Goal: Information Seeking & Learning: Find contact information

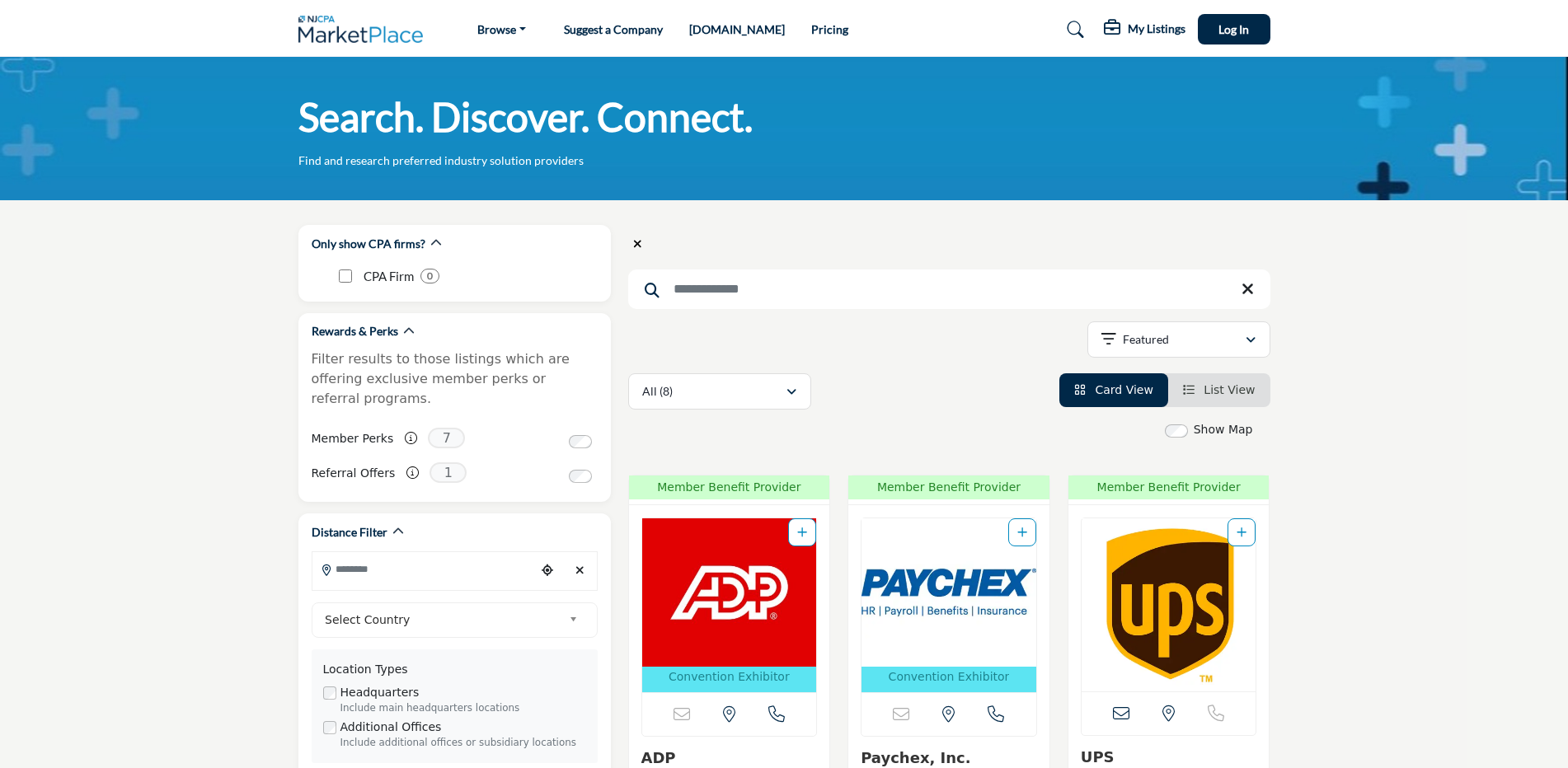
click at [750, 293] on input "Search Keyword" at bounding box center [949, 288] width 642 height 39
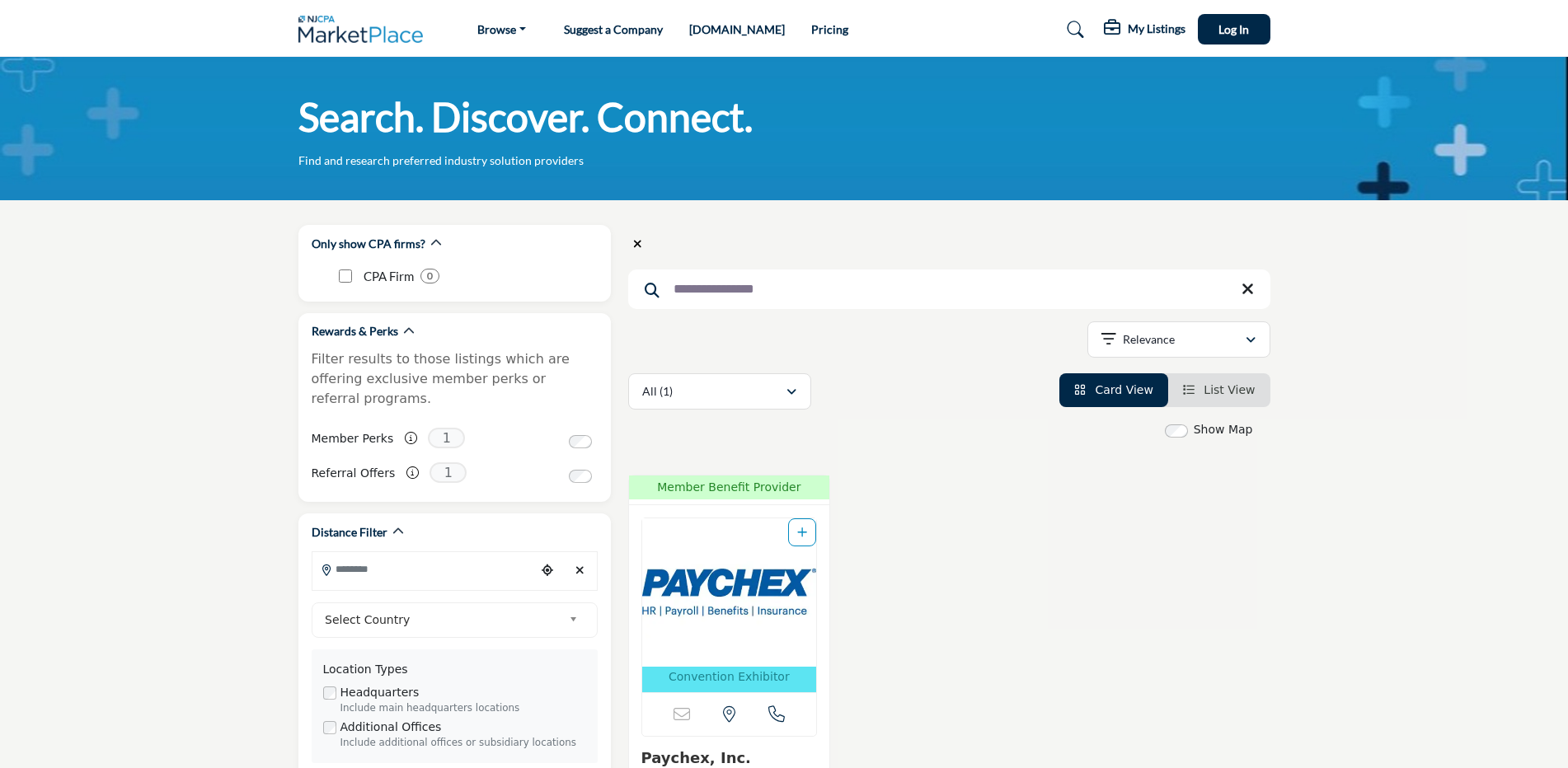
type input "**********"
click at [657, 290] on icon at bounding box center [652, 290] width 15 height 15
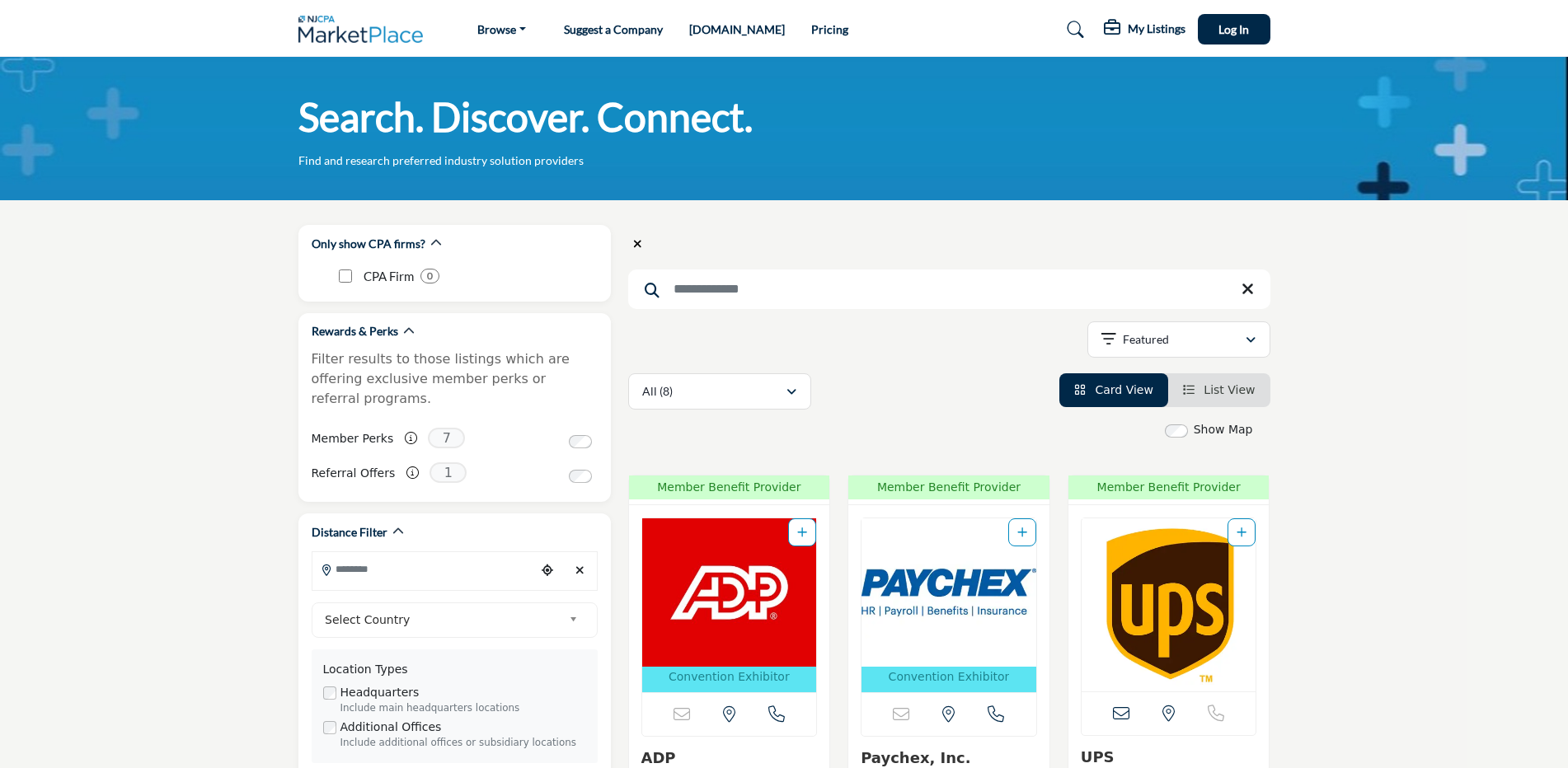
drag, startPoint x: 1566, startPoint y: 80, endPoint x: 1560, endPoint y: 154, distance: 74.2
click at [1560, 154] on div "Search. Discover. Connect. Find and research preferred industry solution provid…" at bounding box center [784, 129] width 1568 height 143
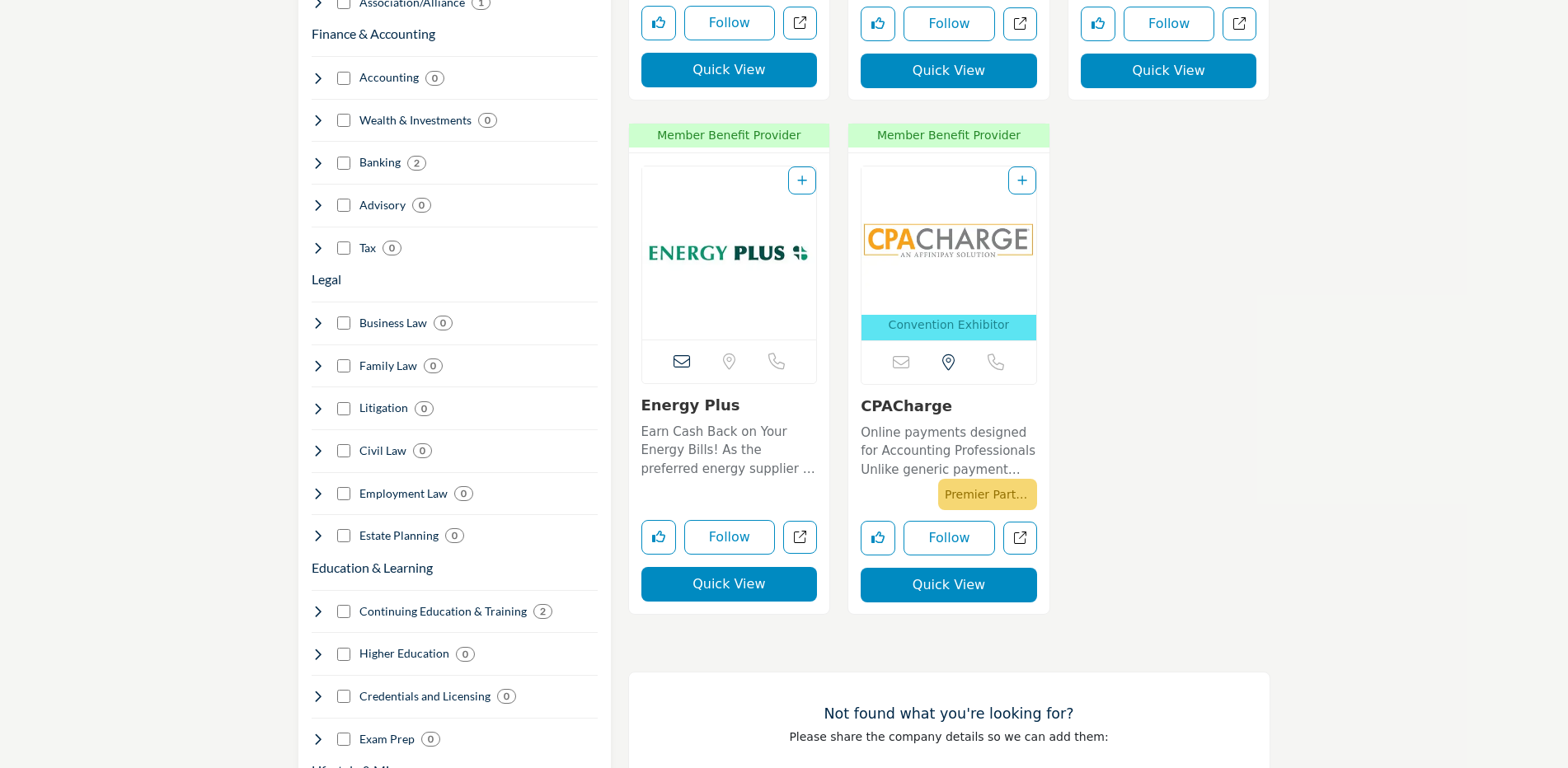
scroll to position [1383, 0]
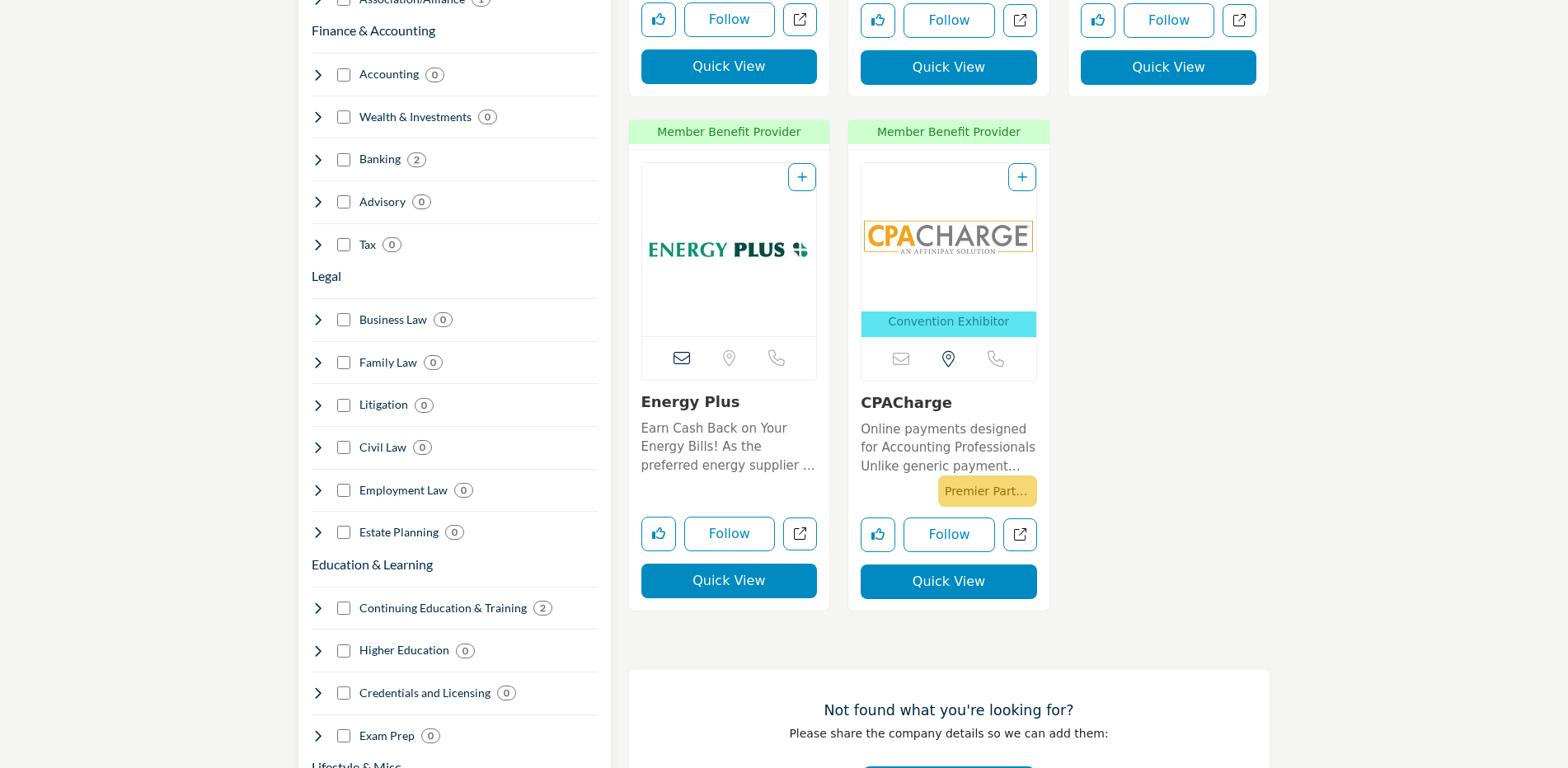
click at [324, 526] on icon at bounding box center [318, 532] width 13 height 13
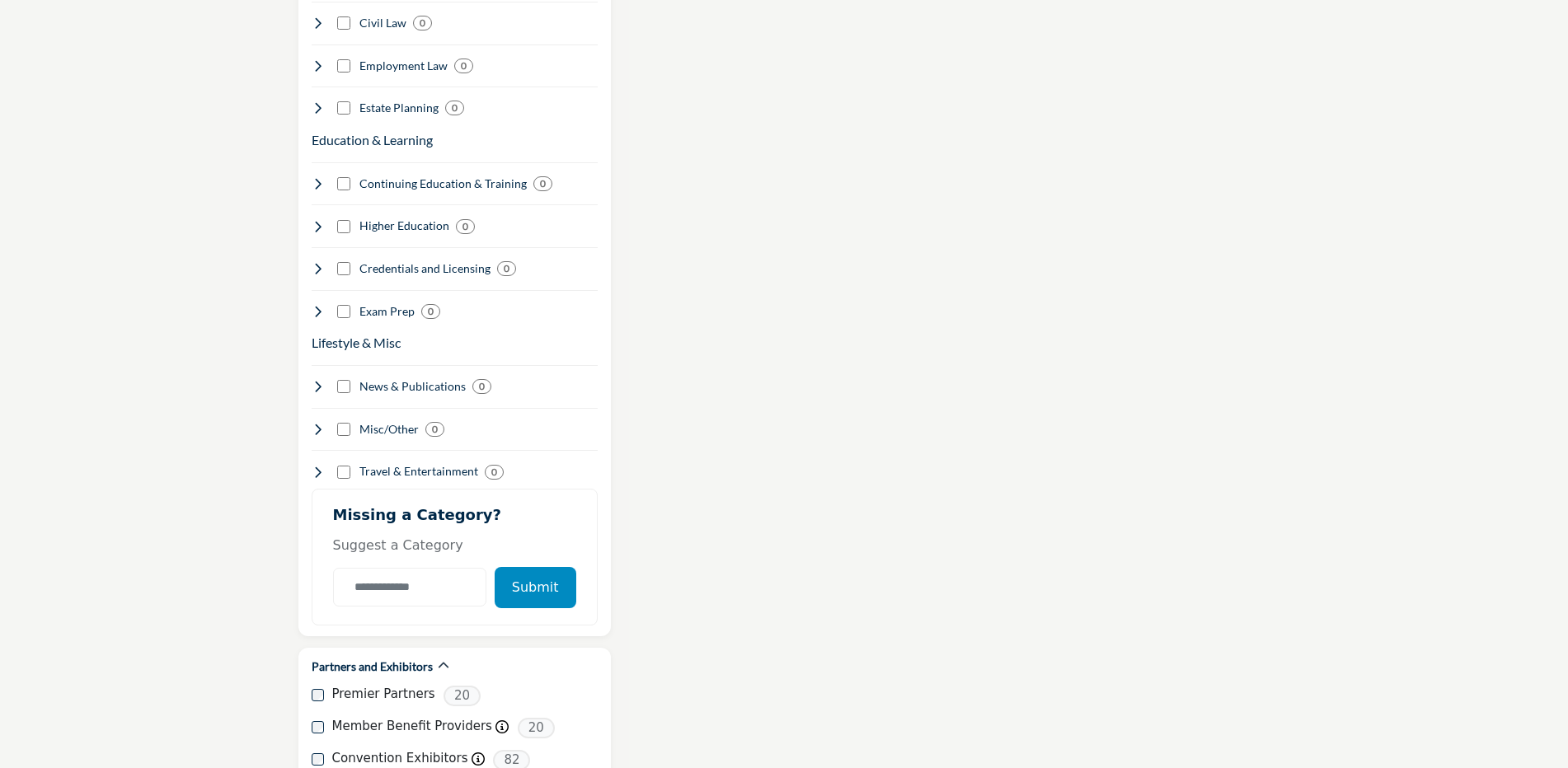
scroll to position [1818, 0]
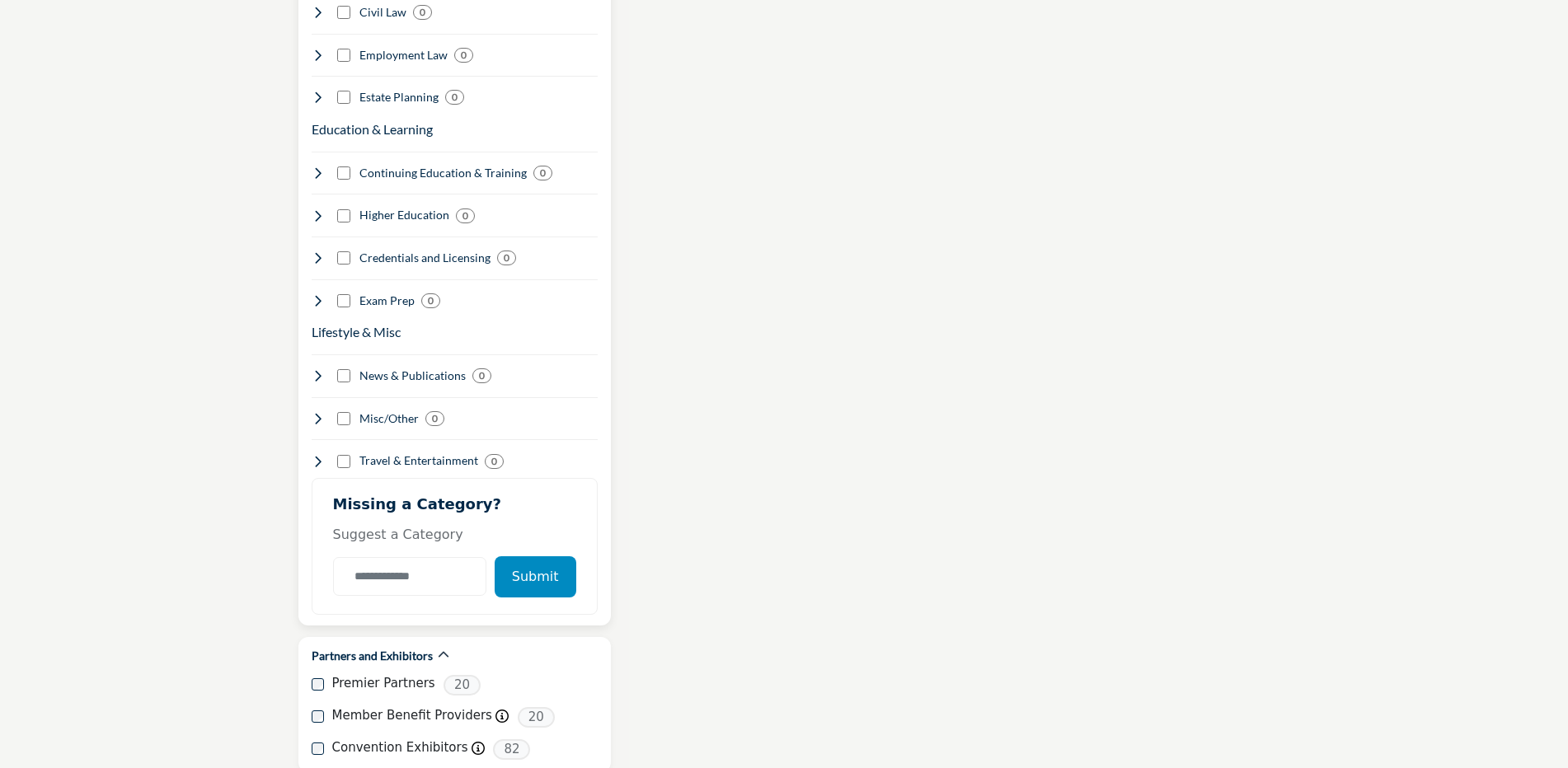
click at [548, 556] on button "Submit" at bounding box center [535, 576] width 82 height 41
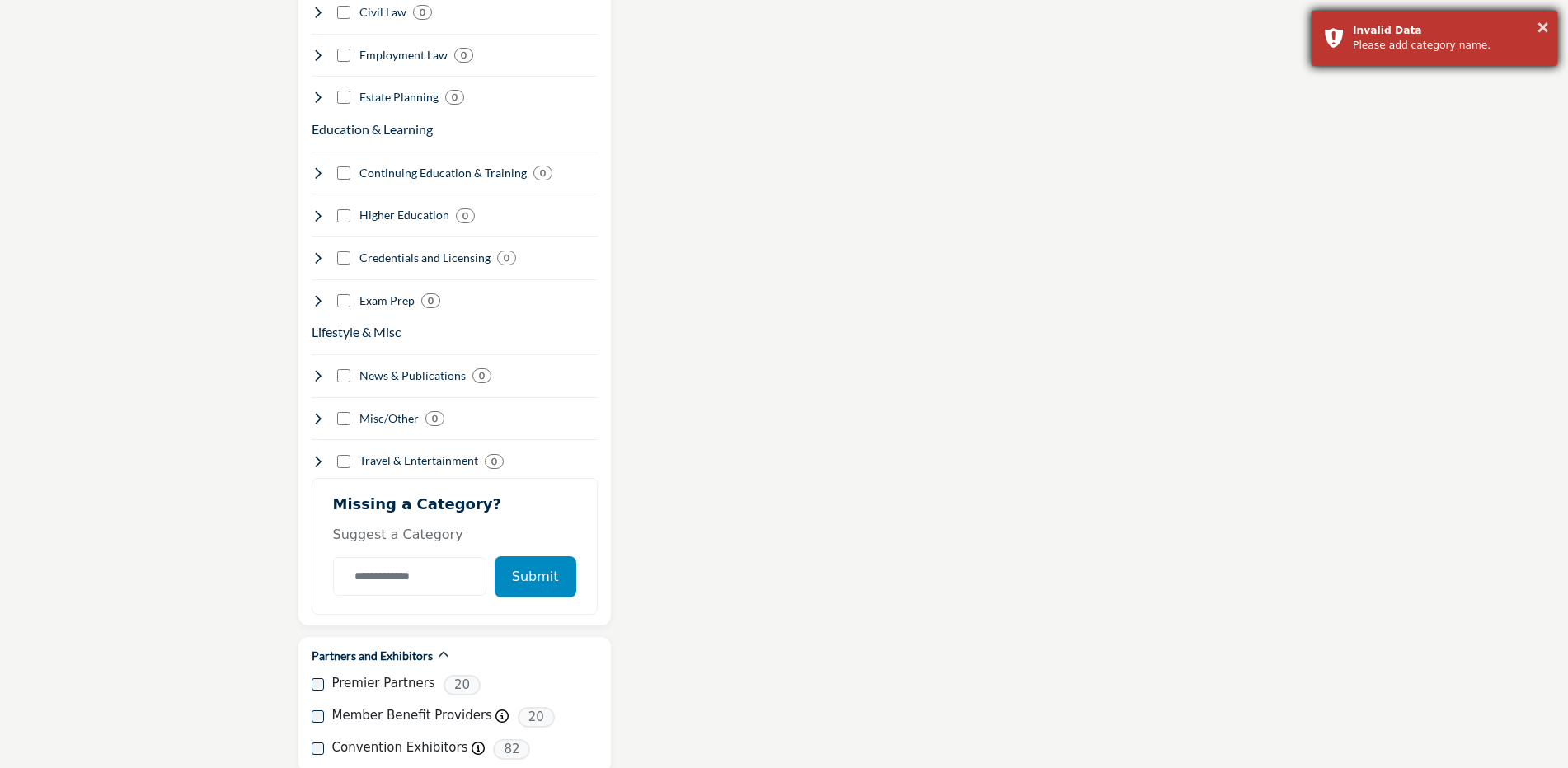
click at [1554, 25] on div "× Invalid Data Please add category name." at bounding box center [1433, 38] width 247 height 57
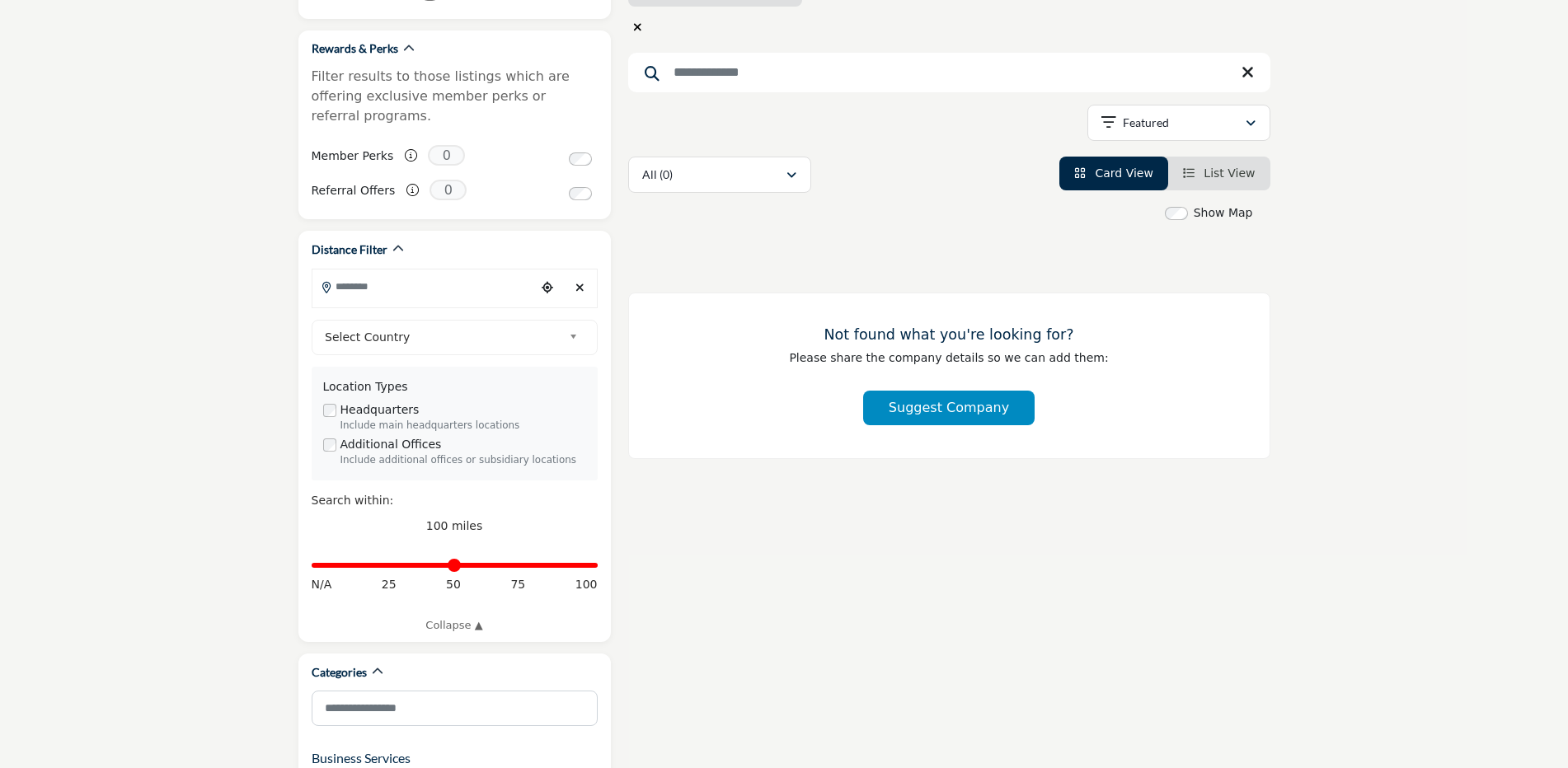
scroll to position [200, 0]
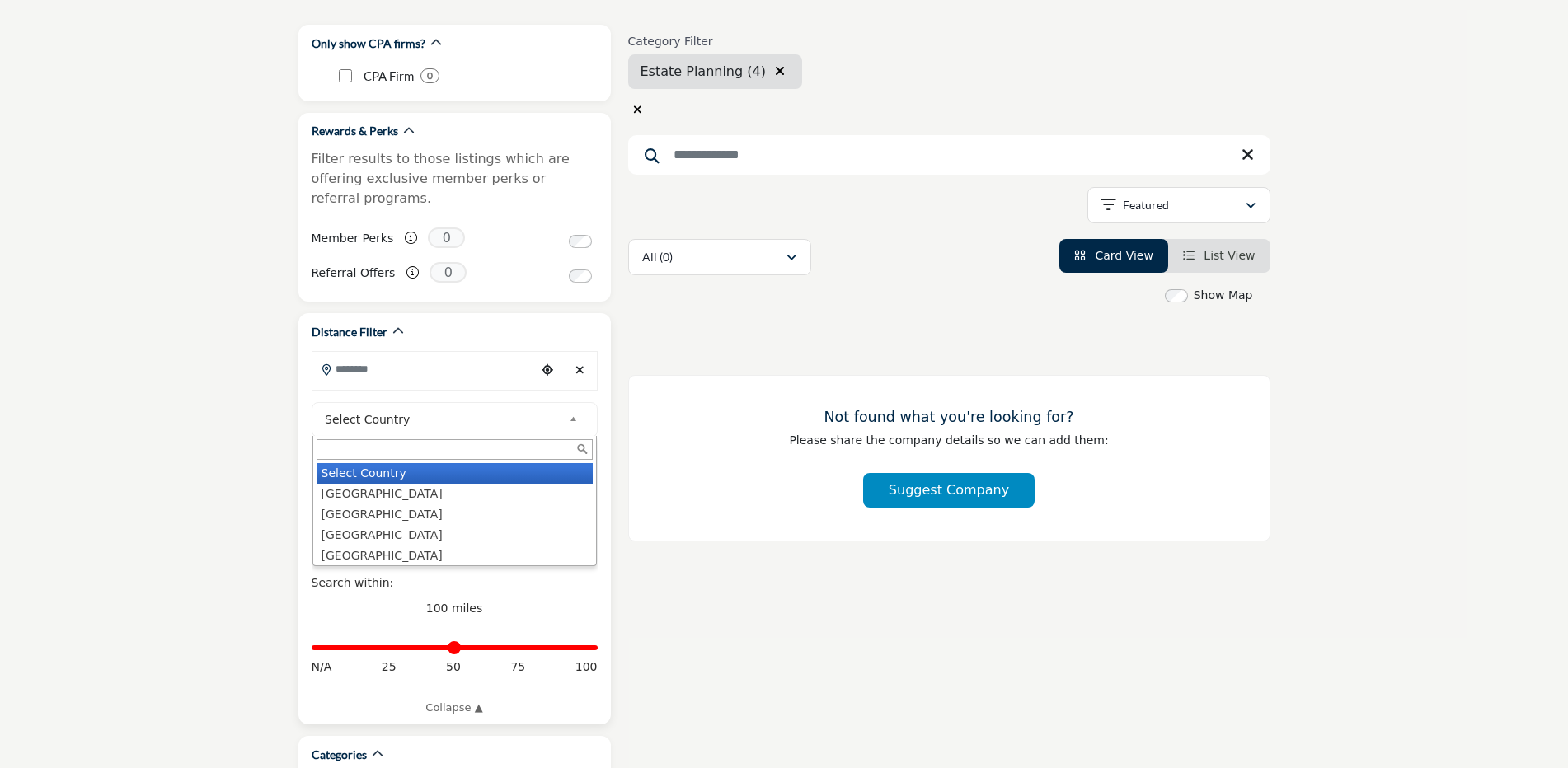
click at [575, 409] on b at bounding box center [576, 420] width 15 height 21
click at [420, 353] on input "Search Location" at bounding box center [423, 369] width 222 height 32
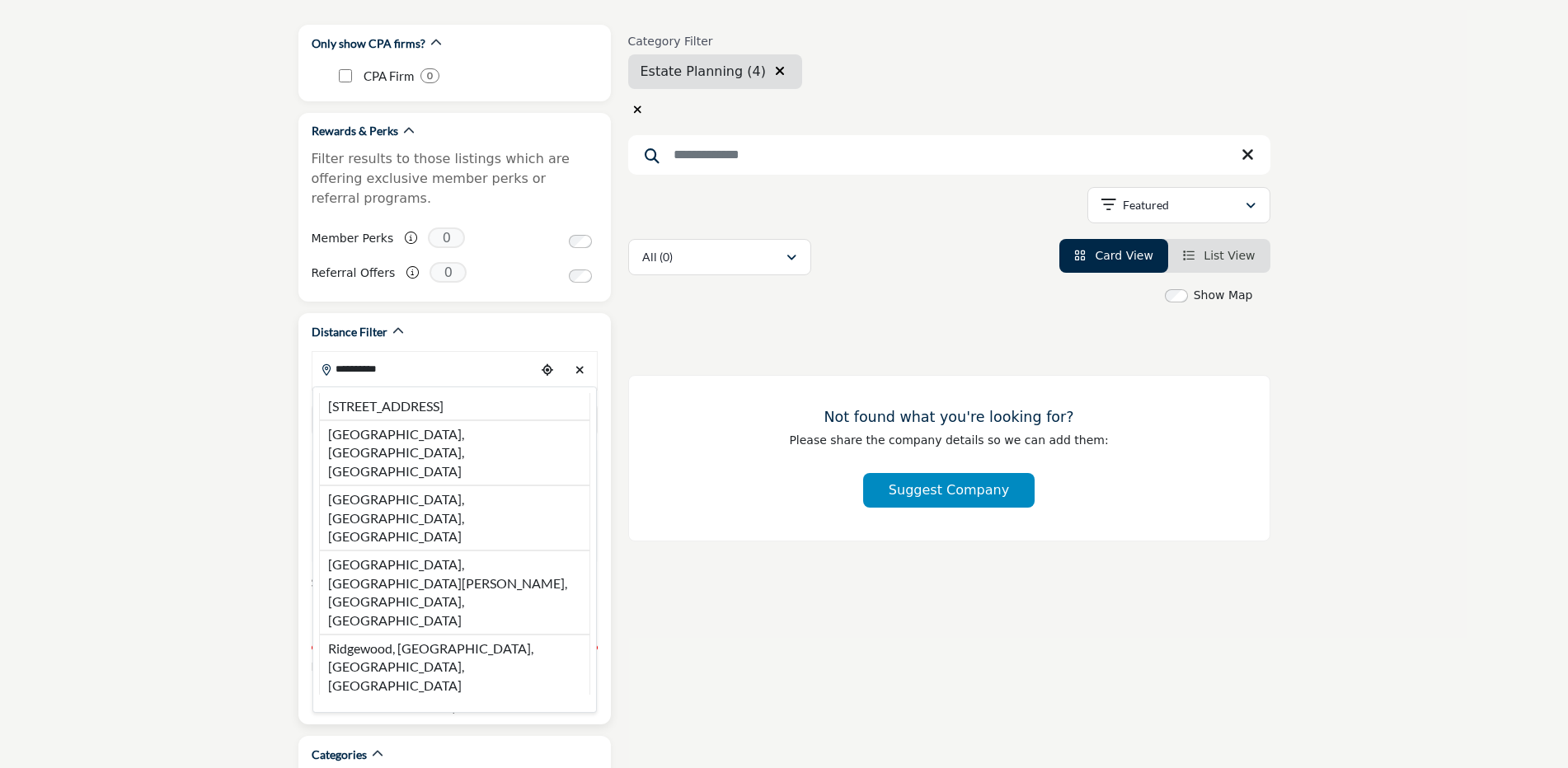
drag, startPoint x: 421, startPoint y: 433, endPoint x: 429, endPoint y: 429, distance: 8.9
type input "**********"
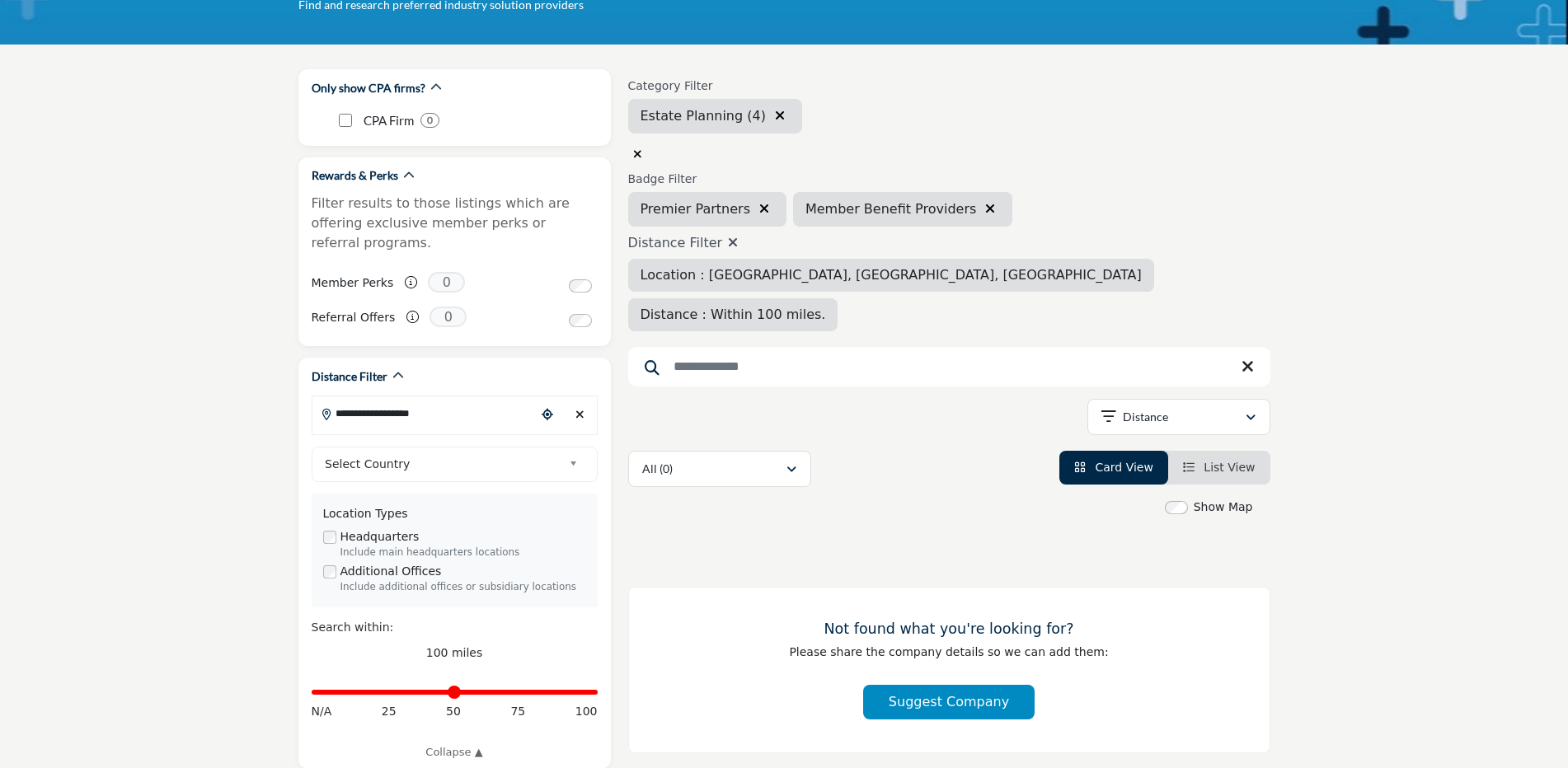
click at [1248, 461] on span "List View" at bounding box center [1229, 467] width 52 height 13
click at [760, 202] on icon "button" at bounding box center [764, 209] width 10 height 13
click at [820, 212] on icon "button" at bounding box center [825, 209] width 10 height 13
